Goal: Find specific page/section: Find specific page/section

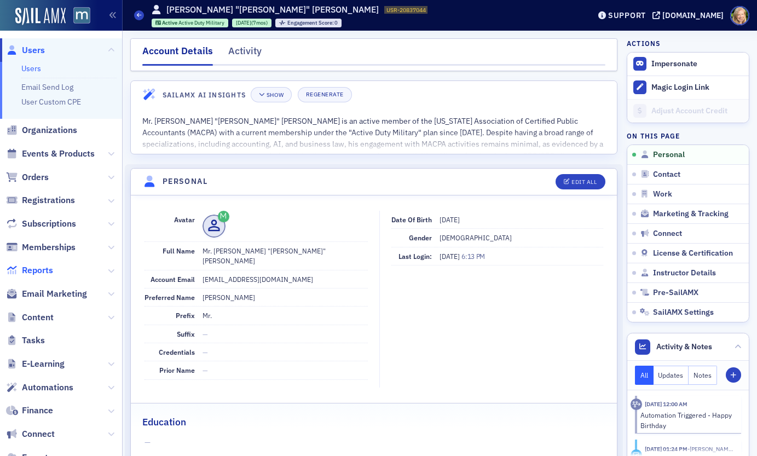
click at [41, 269] on span "Reports" at bounding box center [37, 271] width 31 height 12
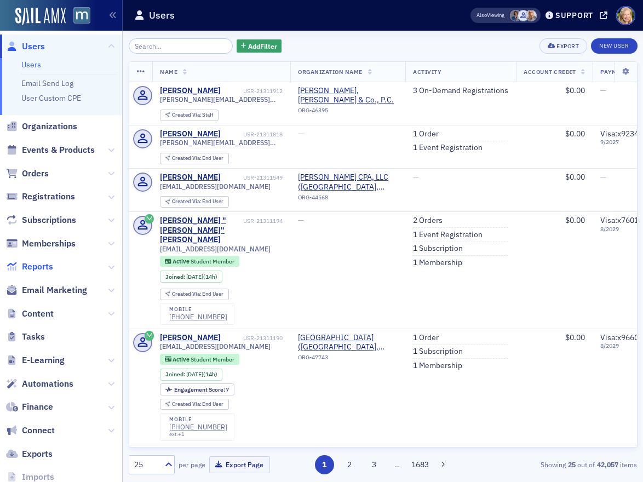
click at [42, 269] on span "Reports" at bounding box center [37, 267] width 31 height 12
